Goal: Task Accomplishment & Management: Manage account settings

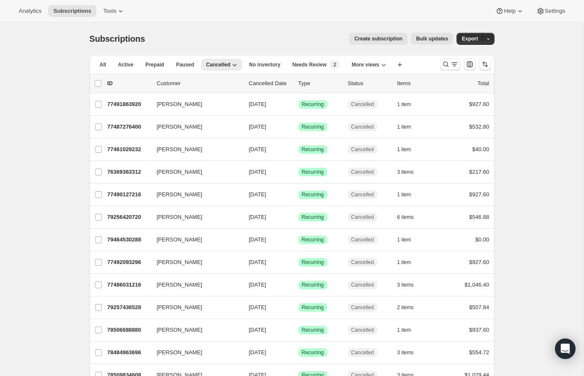
click at [378, 35] on button "Create subscription" at bounding box center [378, 39] width 58 height 12
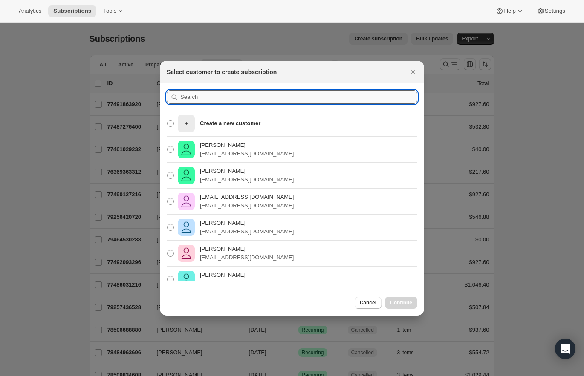
click at [214, 99] on input ":rek:" at bounding box center [298, 97] width 237 height 14
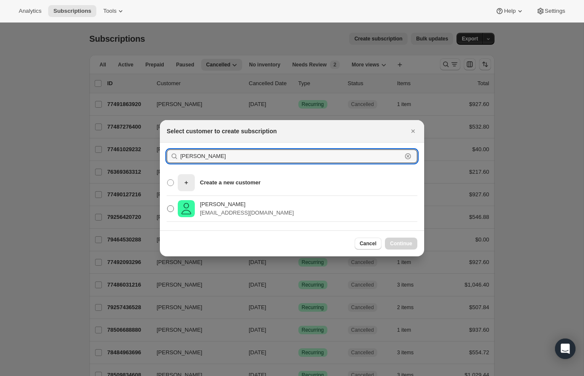
type input "[PERSON_NAME]"
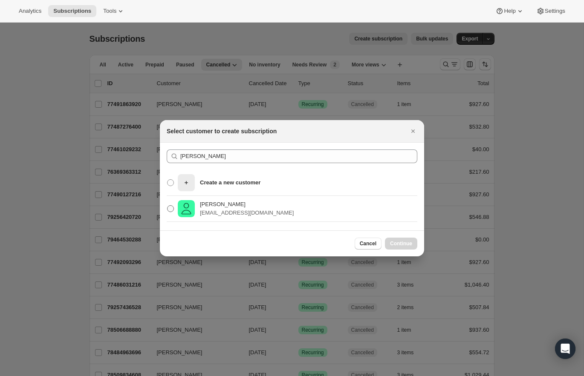
click at [228, 205] on p "[PERSON_NAME]" at bounding box center [247, 204] width 94 height 9
click at [168, 206] on input "[PERSON_NAME] [EMAIL_ADDRESS][DOMAIN_NAME]" at bounding box center [167, 206] width 0 height 0
radio input "true"
click at [393, 242] on span "Continue" at bounding box center [401, 243] width 22 height 7
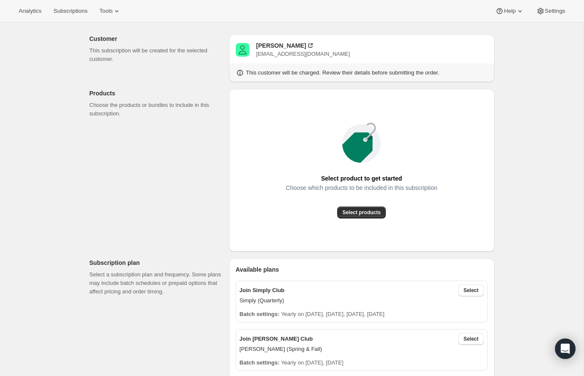
scroll to position [73, 0]
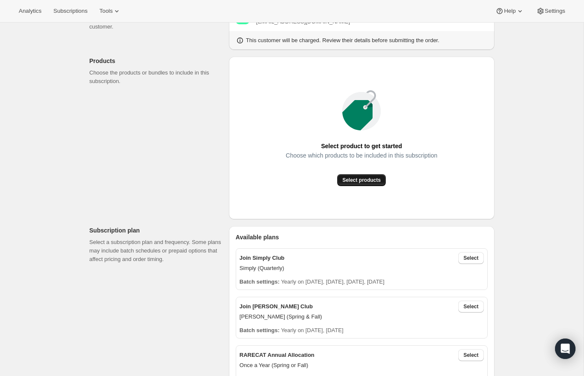
click at [351, 180] on span "Select products" at bounding box center [361, 180] width 38 height 7
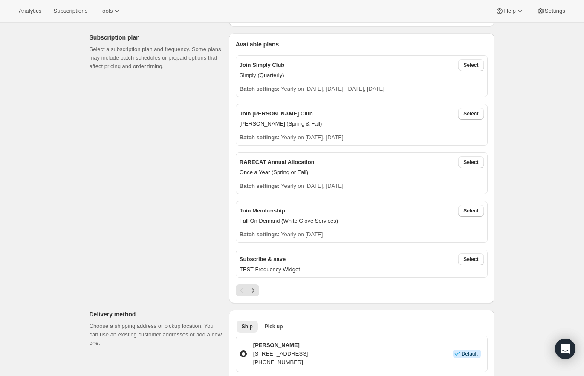
scroll to position [172, 0]
click at [471, 112] on span "Select" at bounding box center [470, 112] width 15 height 7
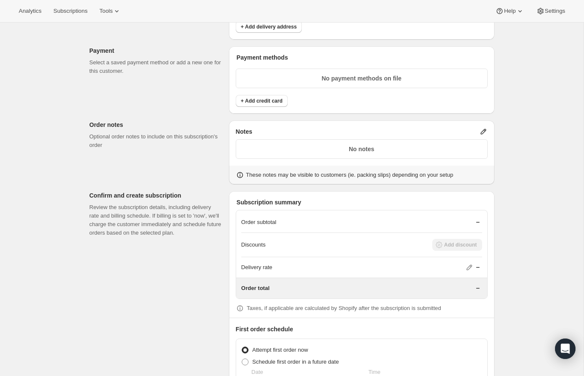
scroll to position [568, 0]
click at [281, 96] on button "+ Add credit card" at bounding box center [262, 101] width 52 height 12
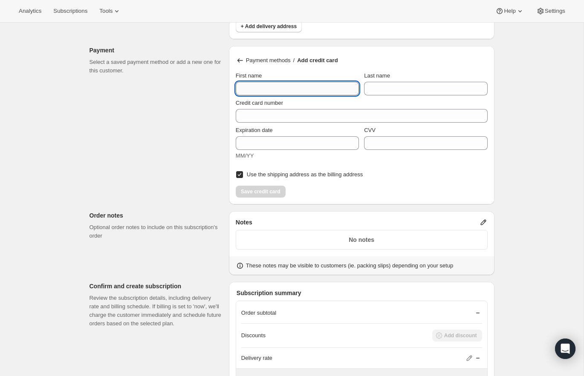
click at [276, 91] on input "First name" at bounding box center [297, 89] width 123 height 14
type input "[PERSON_NAME]"
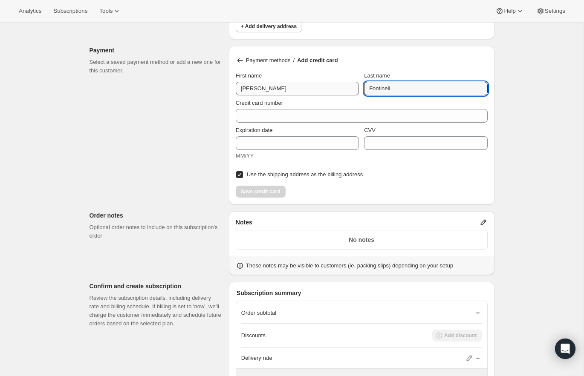
type input "Fontinell"
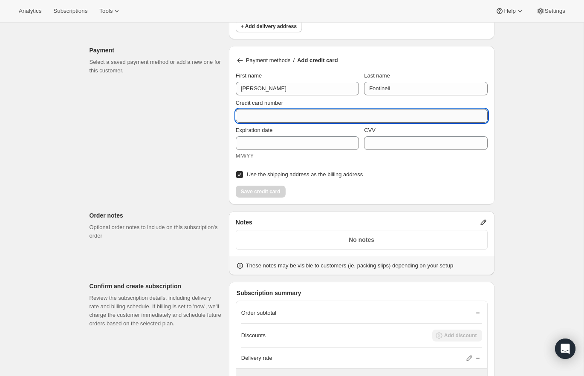
click at [260, 119] on input "Credit card number" at bounding box center [358, 116] width 245 height 14
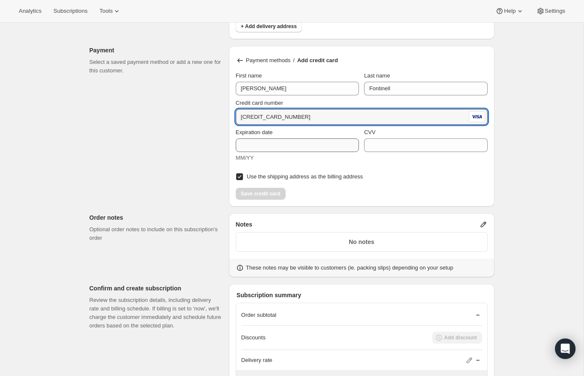
type input "[CREDIT_CARD_NUMBER]"
click at [241, 147] on input "Expiration date" at bounding box center [297, 146] width 123 height 14
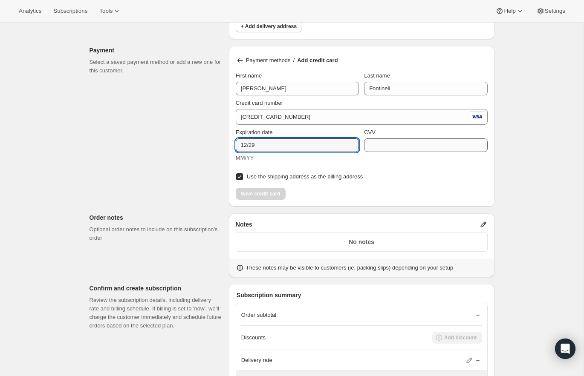
type input "12/29"
click at [372, 147] on input "CVV" at bounding box center [425, 146] width 123 height 14
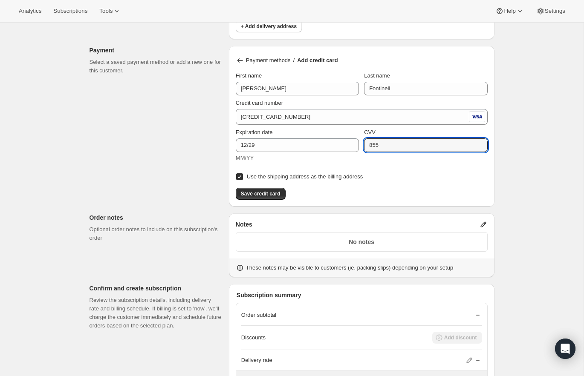
type input "855"
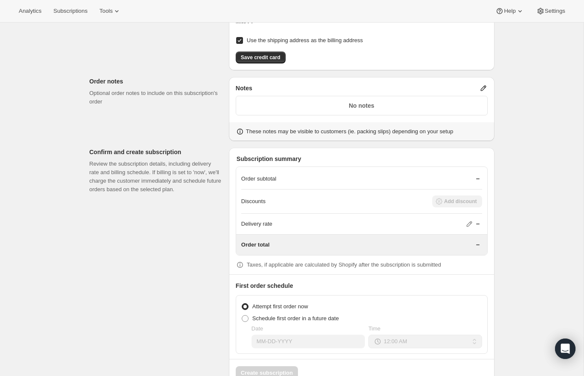
scroll to position [729, 0]
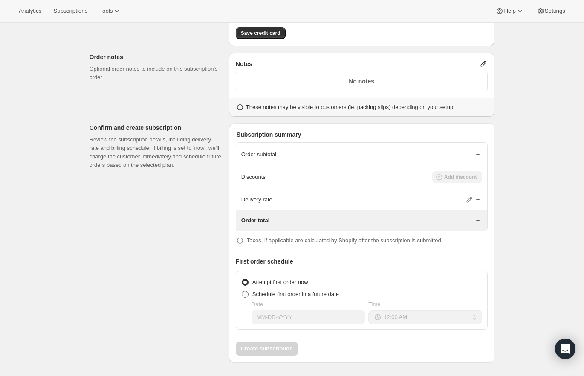
click at [248, 294] on span at bounding box center [245, 294] width 7 height 7
click at [242, 292] on input "Schedule first order in a future date" at bounding box center [242, 291] width 0 height 0
radio input "true"
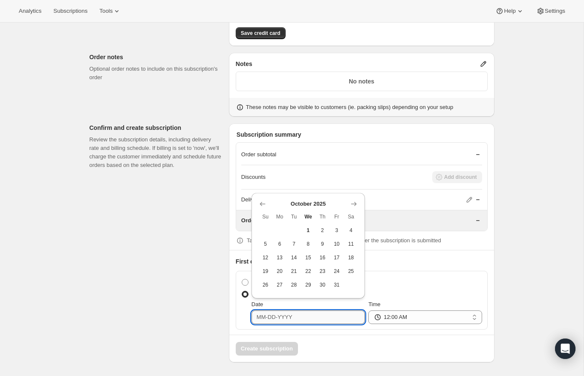
click at [282, 319] on input "Date" at bounding box center [308, 318] width 113 height 14
click at [308, 255] on span "15" at bounding box center [307, 258] width 7 height 7
type input "[DATE]"
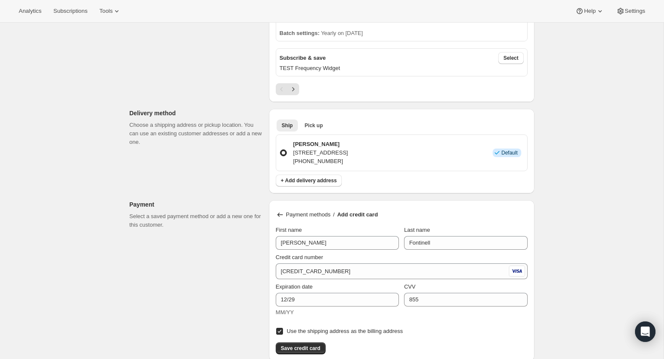
scroll to position [392, 0]
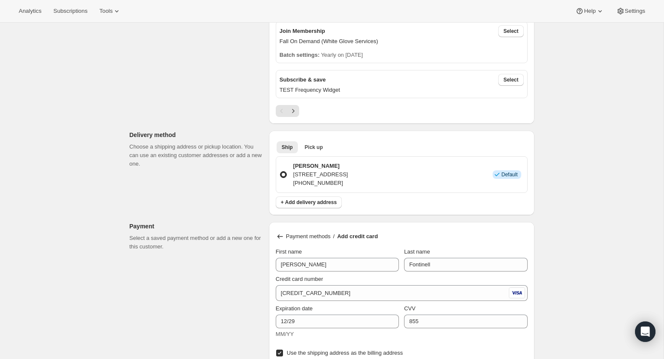
click at [476, 180] on div "Create subscription. This page is ready Create subscription Customer This subsc…" at bounding box center [332, 171] width 664 height 1083
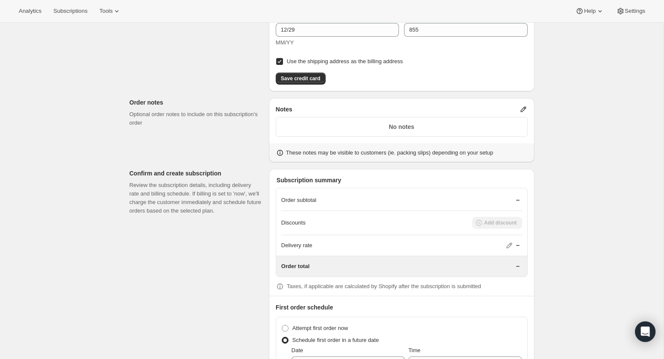
scroll to position [696, 0]
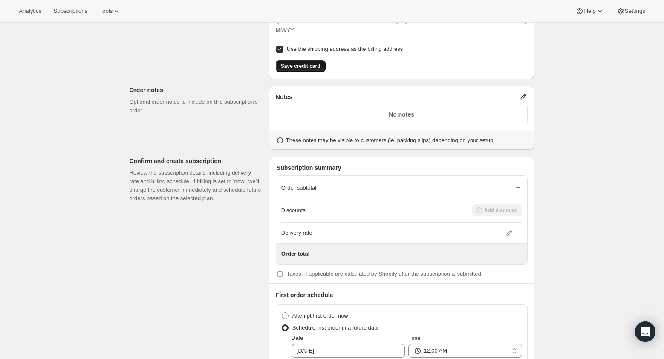
click at [292, 69] on span "Save credit card" at bounding box center [301, 66] width 40 height 7
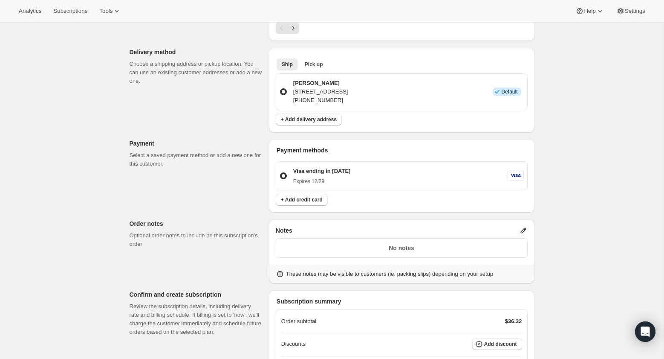
scroll to position [660, 0]
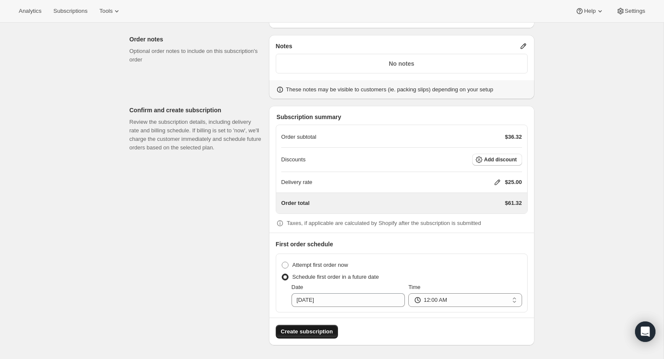
click at [330, 331] on span "Create subscription" at bounding box center [307, 331] width 52 height 9
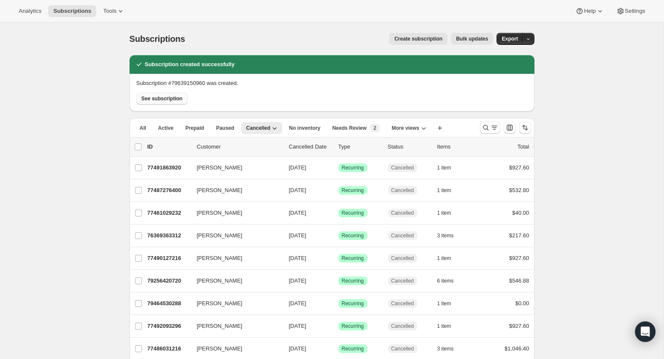
click at [154, 99] on span "See subscription" at bounding box center [162, 98] width 41 height 7
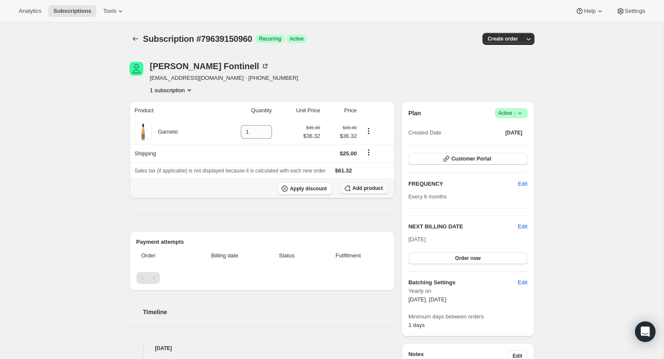
click at [365, 188] on span "Add product" at bounding box center [368, 188] width 30 height 7
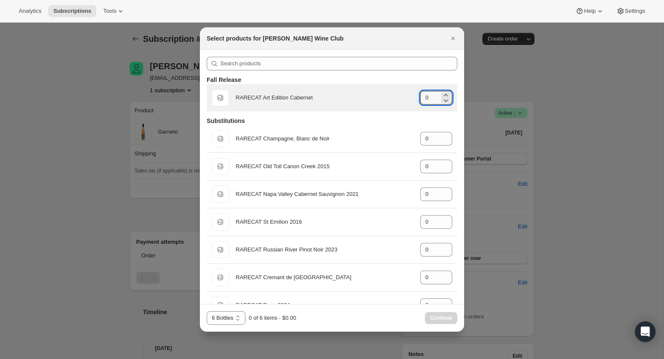
drag, startPoint x: 433, startPoint y: 100, endPoint x: 416, endPoint y: 98, distance: 17.2
click at [416, 98] on div "Default Title RARECAT Art Edition Cabernet gid://shopify/ProductVariant/5224206…" at bounding box center [332, 97] width 240 height 17
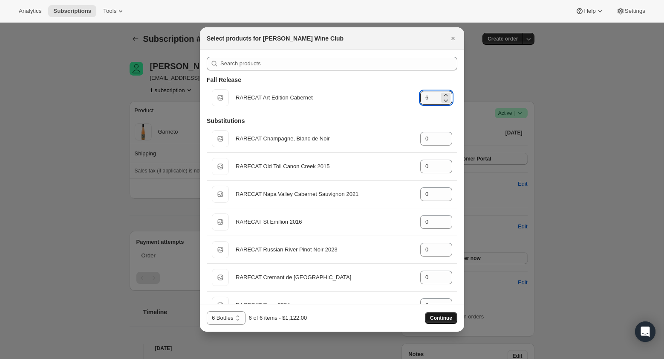
type input "6"
click at [451, 319] on span "Continue" at bounding box center [441, 317] width 22 height 7
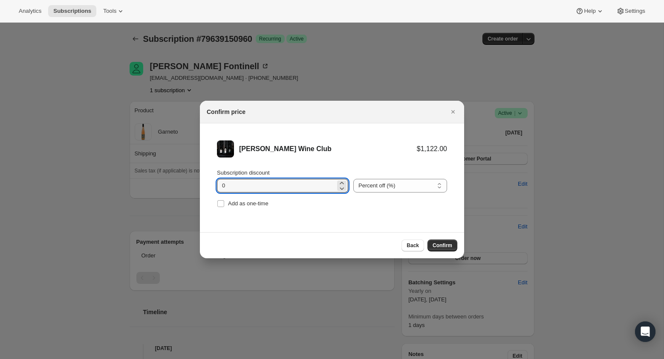
drag, startPoint x: 235, startPoint y: 182, endPoint x: 210, endPoint y: 181, distance: 25.2
click at [209, 181] on li "[PERSON_NAME] Wine Club $1,122.00 Subscription discount 0 Percent off (%) Amoun…" at bounding box center [332, 174] width 264 height 103
type input "20"
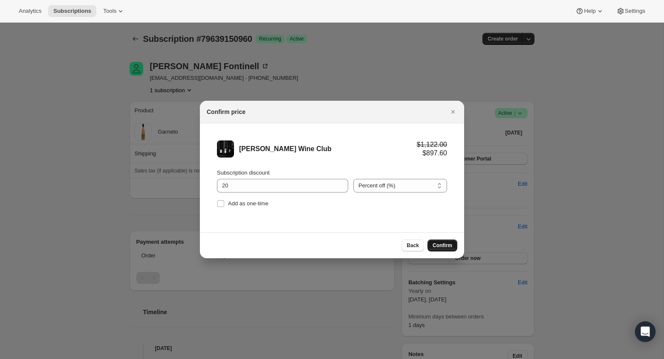
click at [443, 243] on span "Confirm" at bounding box center [443, 245] width 20 height 7
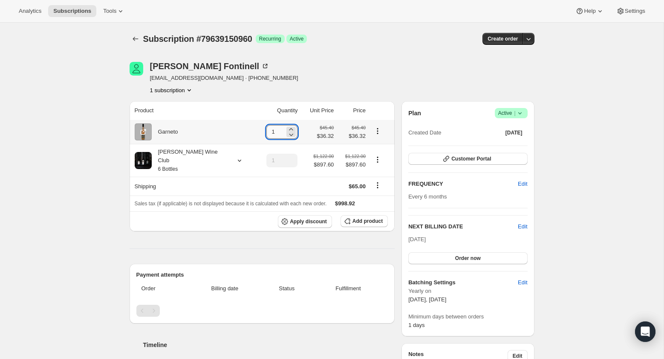
drag, startPoint x: 262, startPoint y: 130, endPoint x: 254, endPoint y: 130, distance: 8.1
click at [266, 130] on input "1" at bounding box center [275, 132] width 18 height 14
type input "0"
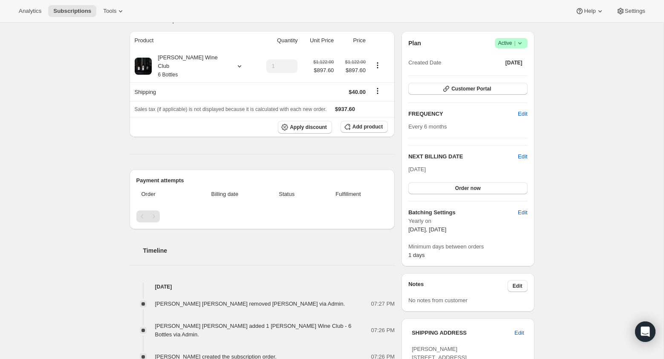
scroll to position [21, 0]
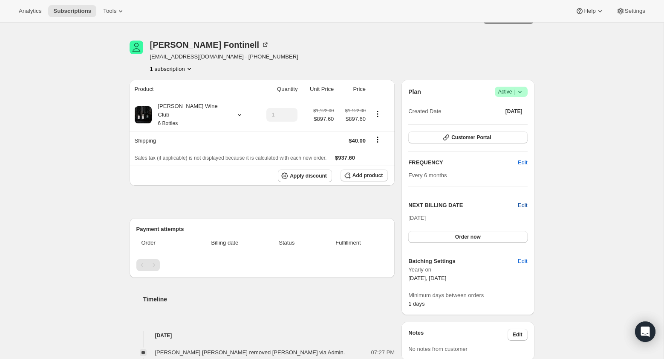
click at [476, 202] on span "Edit" at bounding box center [522, 205] width 9 height 9
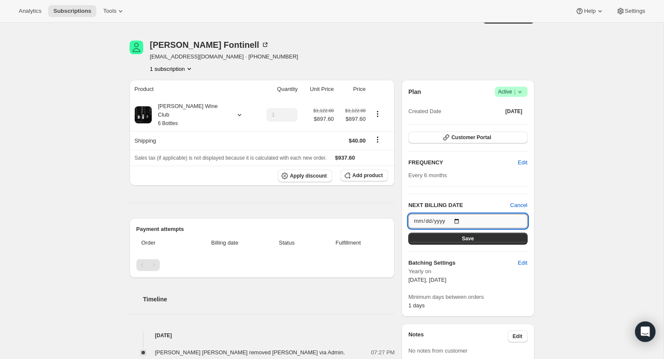
click at [463, 221] on input "[DATE]" at bounding box center [467, 221] width 119 height 14
type input "[DATE]"
click at [475, 236] on button "Save" at bounding box center [467, 238] width 119 height 12
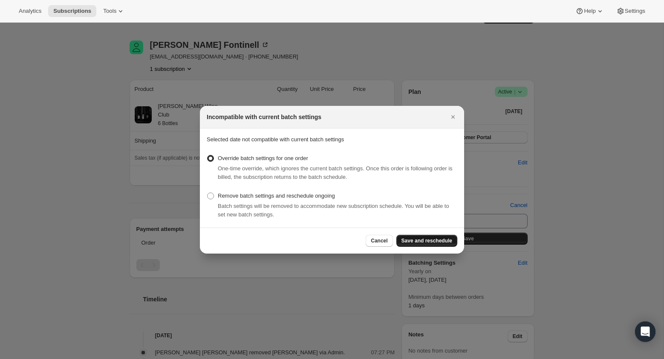
click at [414, 242] on span "Save and reschedule" at bounding box center [427, 240] width 51 height 7
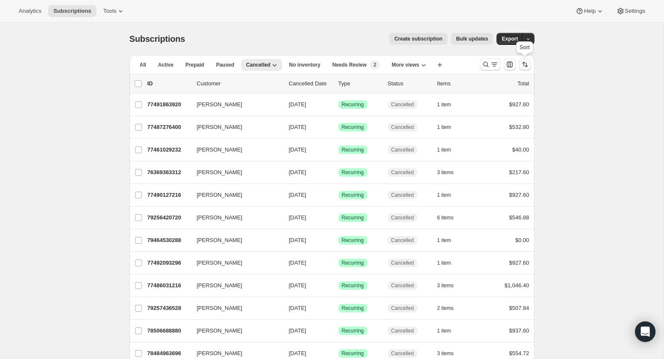
click at [476, 67] on icon "Sort the results" at bounding box center [525, 64] width 9 height 9
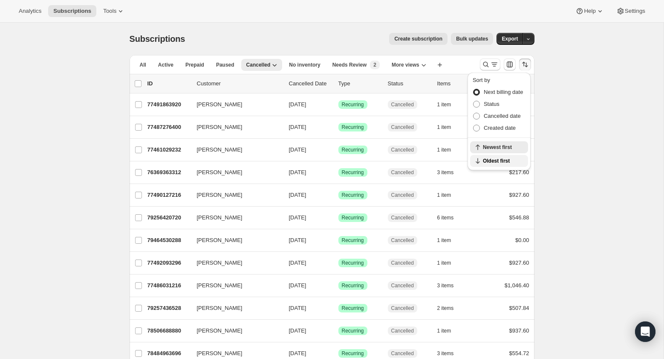
click at [476, 159] on icon "button" at bounding box center [478, 160] width 9 height 9
click at [476, 115] on span at bounding box center [476, 116] width 7 height 7
click at [474, 113] on input "Cancelled date" at bounding box center [473, 113] width 0 height 0
radio input "true"
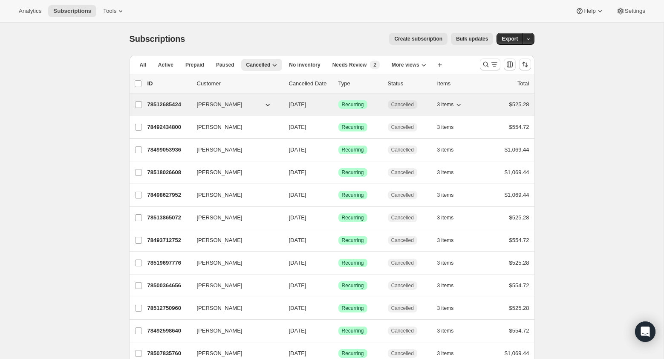
click at [169, 108] on p "78512685424" at bounding box center [169, 104] width 43 height 9
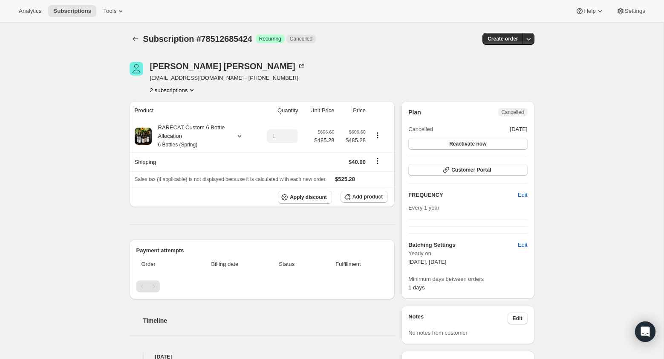
click at [476, 192] on div "Subscription #78512685424. This page is ready Subscription #78512685424 Success…" at bounding box center [332, 326] width 664 height 607
